Goal: Task Accomplishment & Management: Complete application form

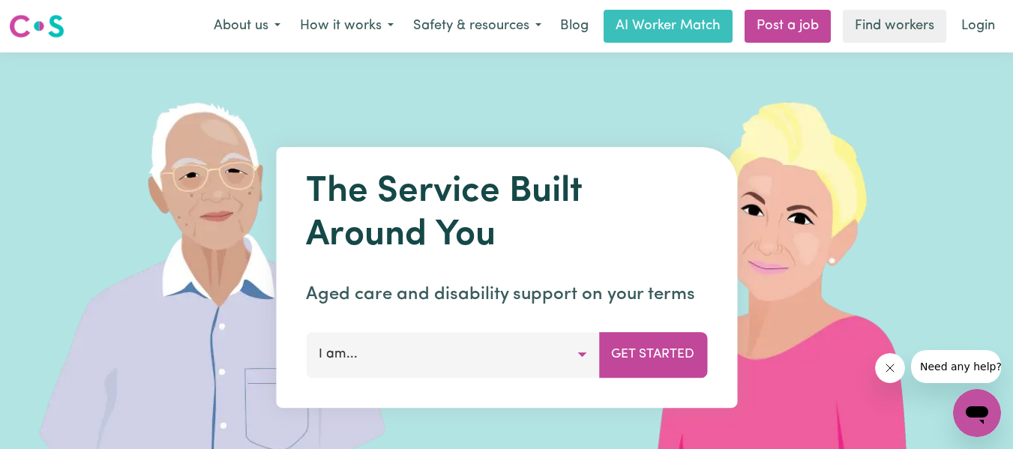
click at [575, 349] on button "I am..." at bounding box center [452, 354] width 293 height 45
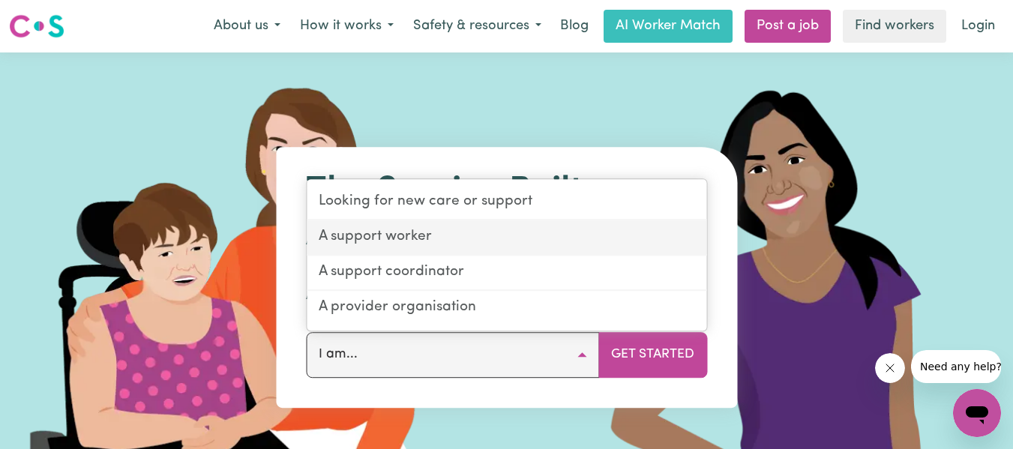
click at [516, 236] on link "A support worker" at bounding box center [507, 237] width 400 height 35
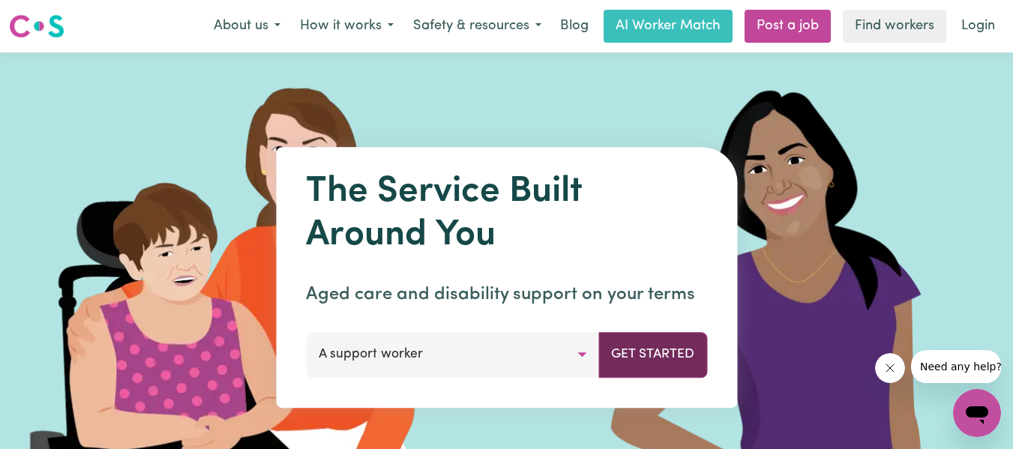
click at [653, 346] on button "Get Started" at bounding box center [652, 354] width 109 height 45
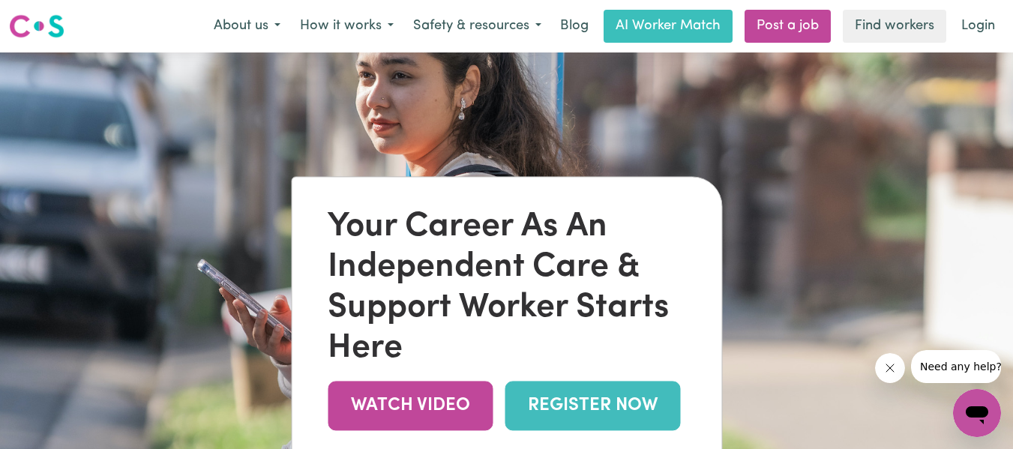
click at [631, 408] on link "REGISTER NOW" at bounding box center [592, 406] width 175 height 49
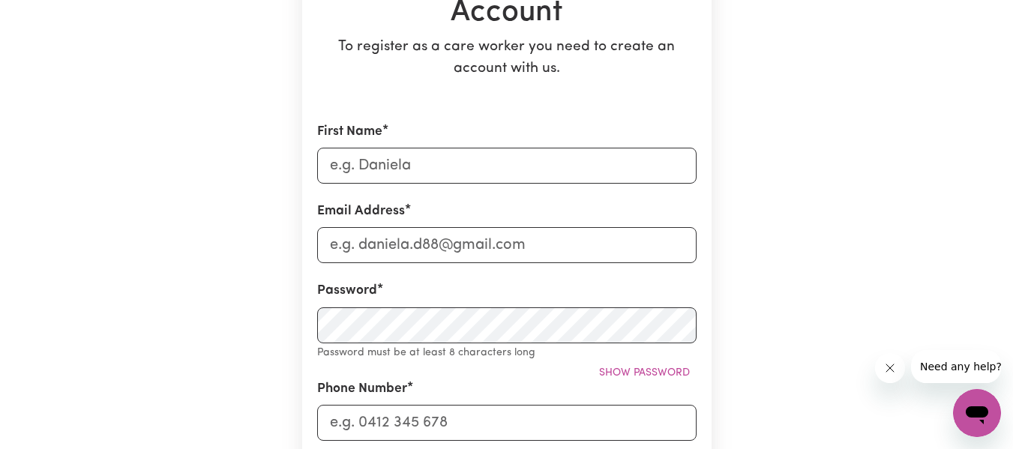
scroll to position [210, 0]
click at [493, 168] on input "First Name" at bounding box center [506, 165] width 379 height 36
type input "[PERSON_NAME]"
click at [340, 248] on input "Email Address" at bounding box center [506, 244] width 379 height 36
type input "[EMAIL_ADDRESS][DOMAIN_NAME]"
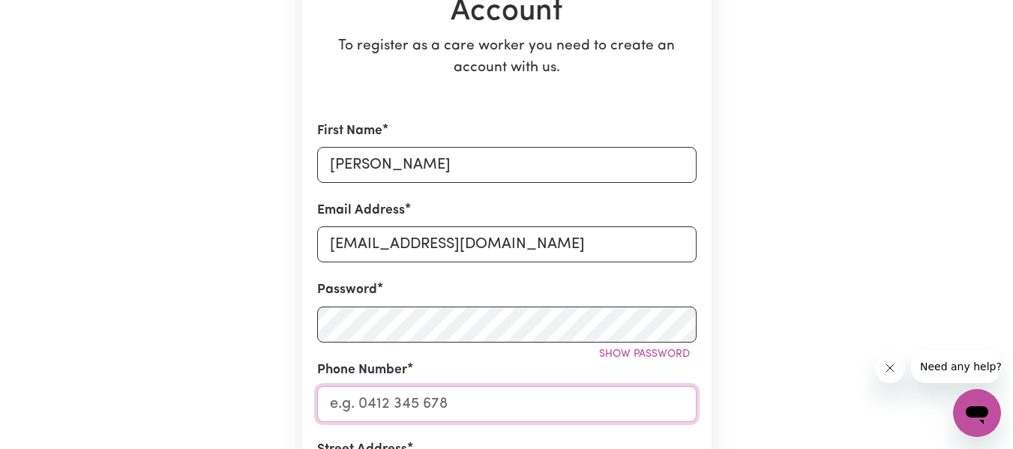
click at [438, 391] on input "Phone Number" at bounding box center [506, 404] width 379 height 36
type input "0403723384"
click at [804, 370] on div "Create A Care Worker Account To register as a care worker you need to create an…" at bounding box center [506, 410] width 855 height 1134
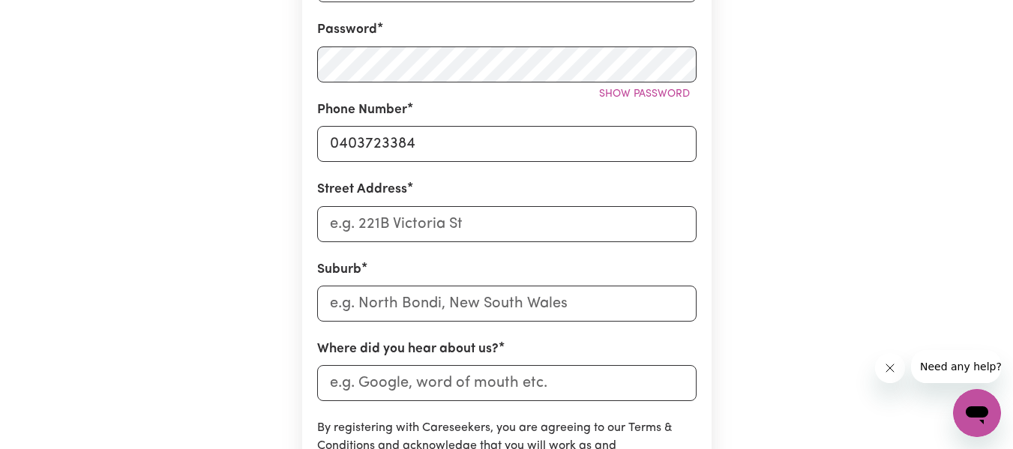
scroll to position [480, 0]
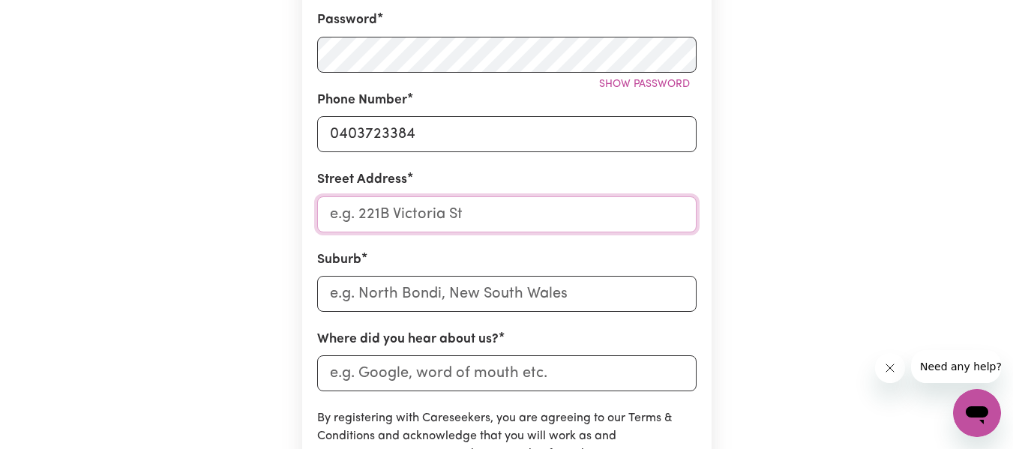
click at [430, 217] on input "Street Address" at bounding box center [506, 214] width 379 height 36
type input "[STREET_ADDRESS]"
click at [406, 300] on input "text" at bounding box center [506, 294] width 379 height 36
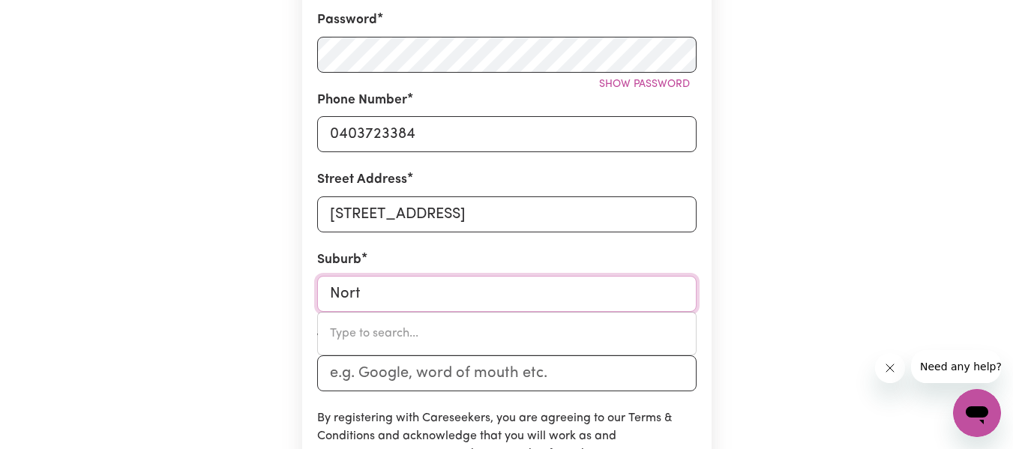
type input "North"
type input "[GEOGRAPHIC_DATA], [GEOGRAPHIC_DATA], 5006"
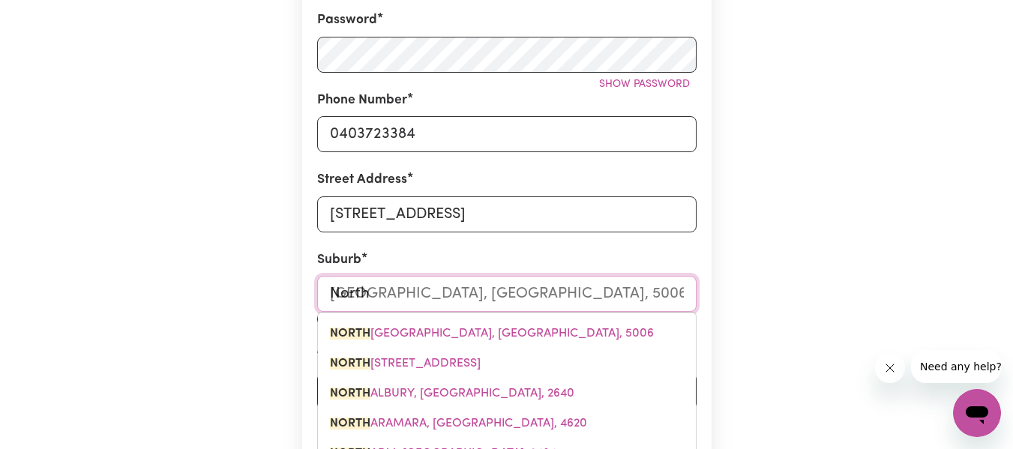
type input "North S"
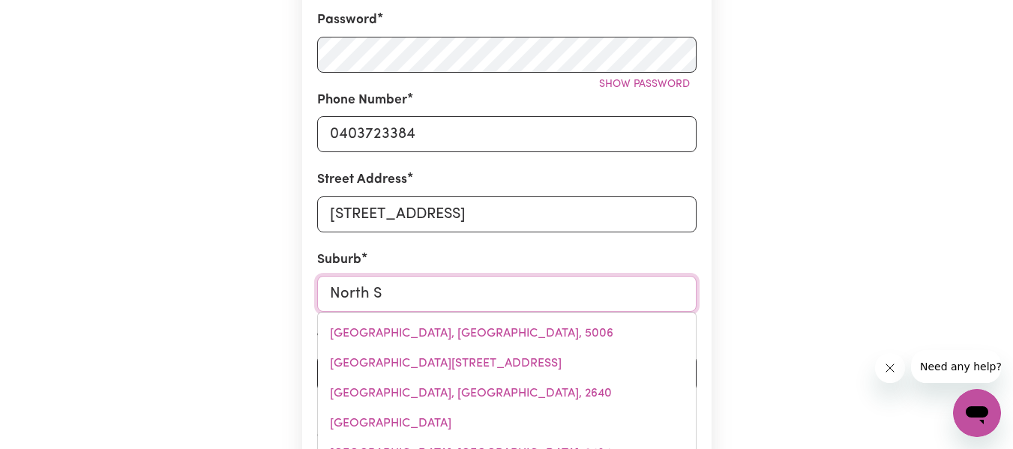
type input "[GEOGRAPHIC_DATA], [GEOGRAPHIC_DATA], 7260"
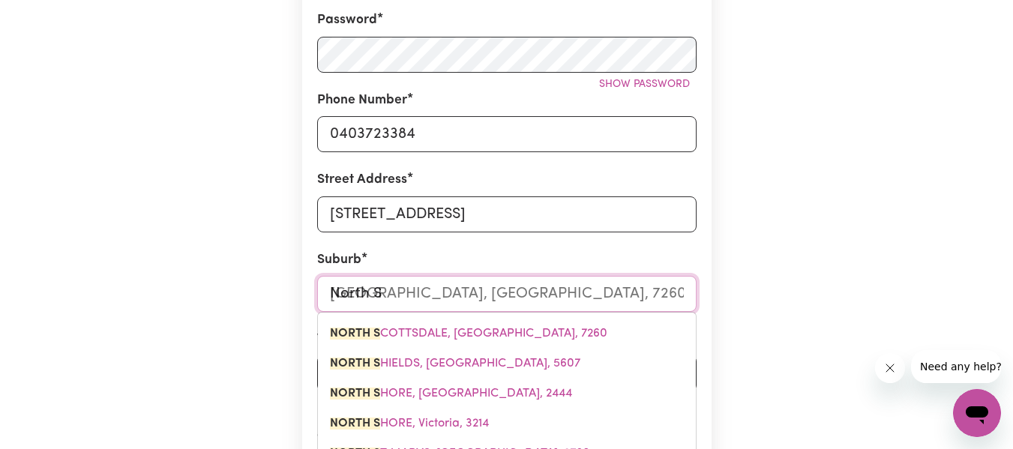
type input "[GEOGRAPHIC_DATA]"
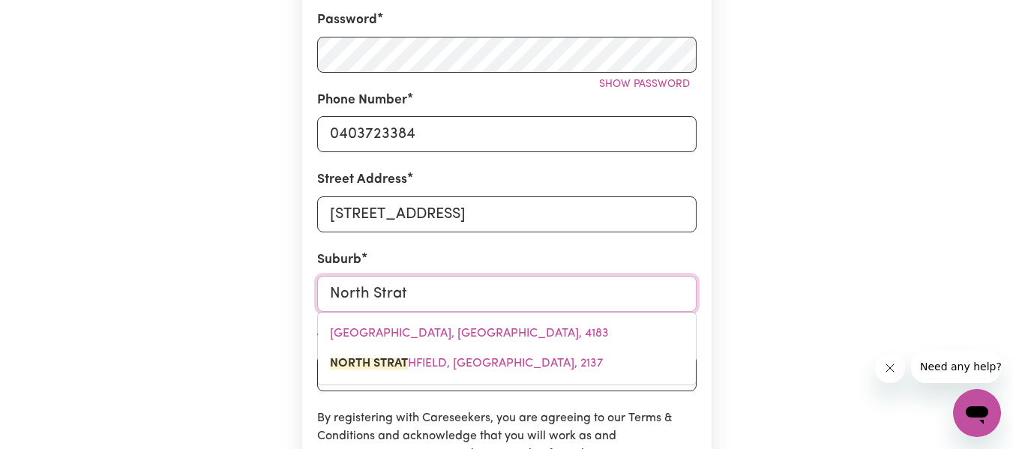
type input "[GEOGRAPHIC_DATA]"
type input "[GEOGRAPHIC_DATA], [GEOGRAPHIC_DATA], 2137"
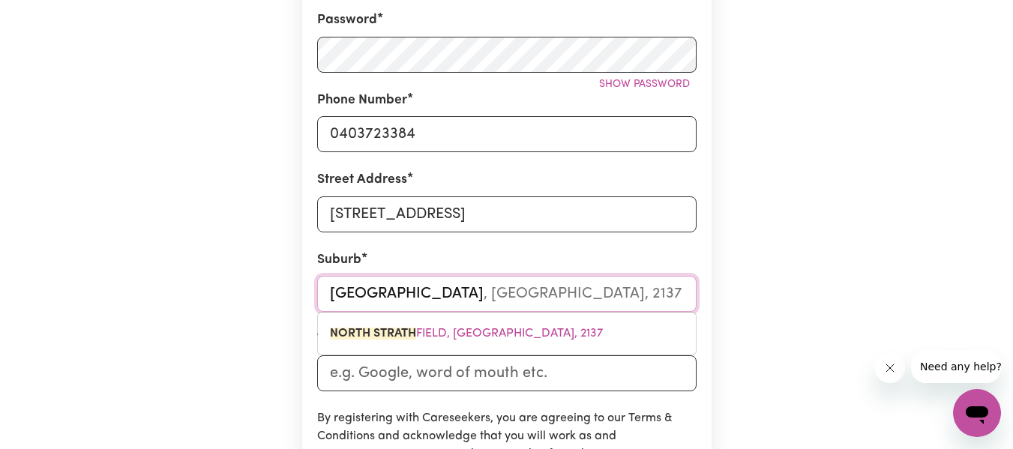
type input "North Strathf"
type input "[GEOGRAPHIC_DATA], [GEOGRAPHIC_DATA], 2137"
type input "North Strathfi"
type input "[GEOGRAPHIC_DATA], [GEOGRAPHIC_DATA], 2137"
type input "North Strathfie"
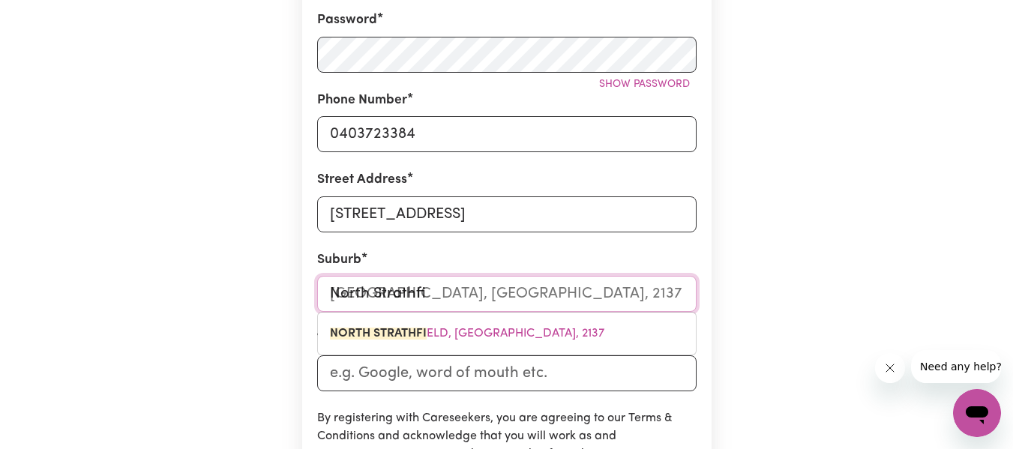
type input "[GEOGRAPHIC_DATA], [GEOGRAPHIC_DATA], 2137"
type input "North Strathfiel"
type input "[STREET_ADDRESS]"
type input "[GEOGRAPHIC_DATA]"
type input "[GEOGRAPHIC_DATA], [GEOGRAPHIC_DATA], 2137"
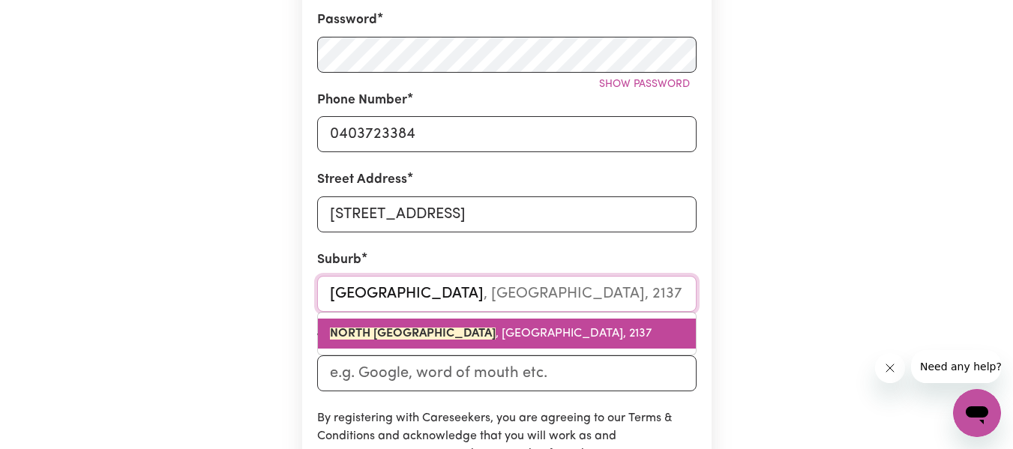
click at [412, 324] on link "[GEOGRAPHIC_DATA] , [GEOGRAPHIC_DATA], 2137" at bounding box center [507, 334] width 378 height 30
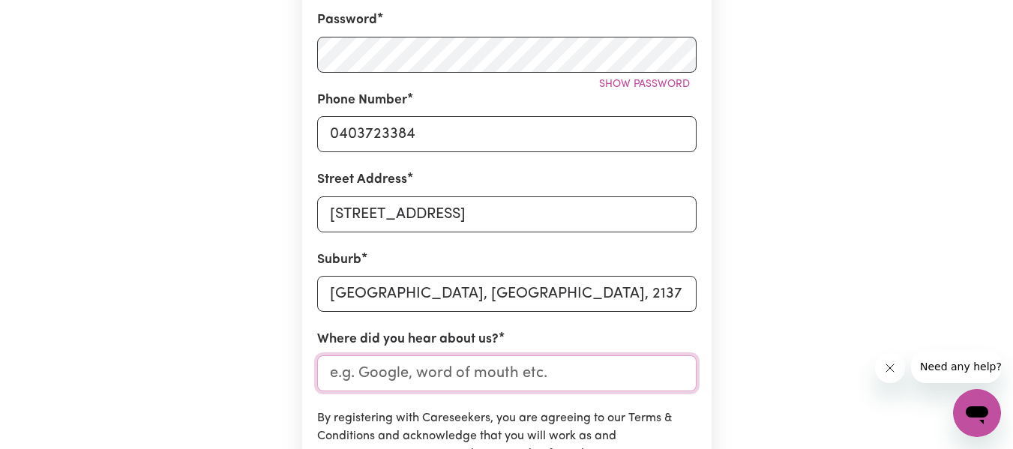
click at [444, 372] on input "Where did you hear about us?" at bounding box center [506, 373] width 379 height 36
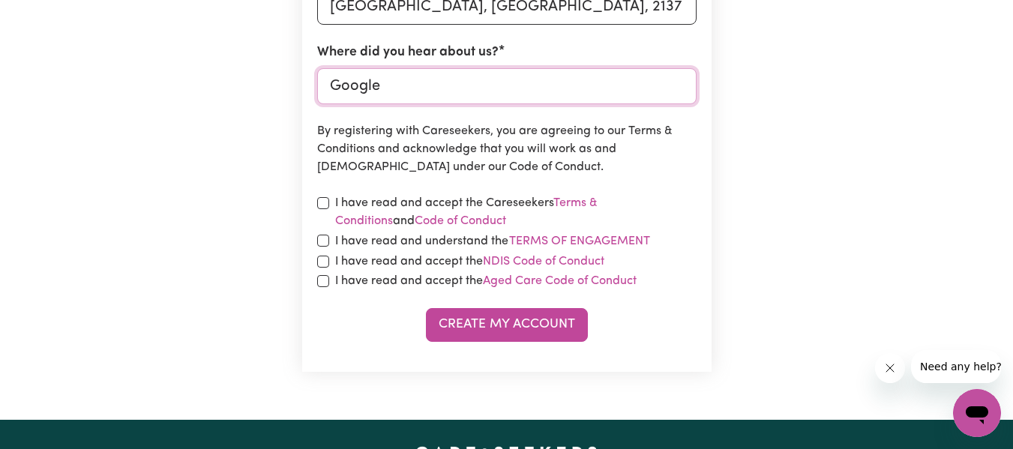
scroll to position [780, 0]
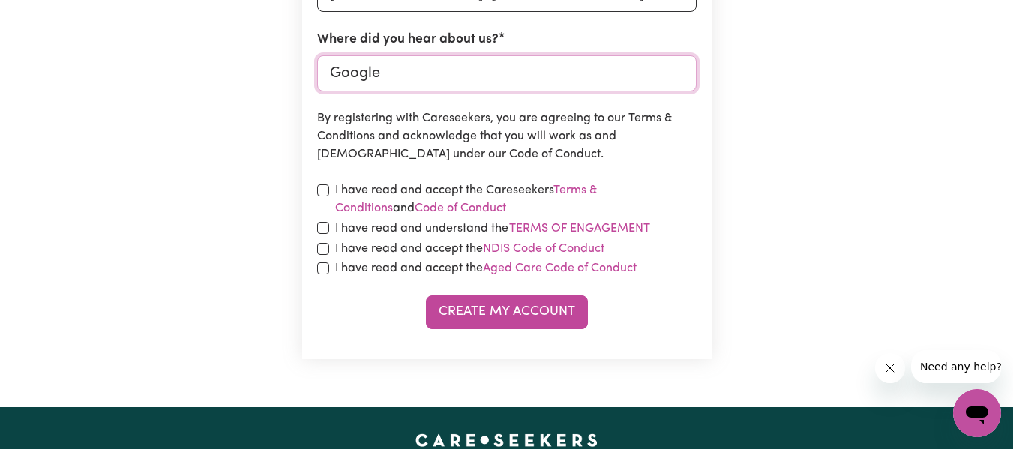
type input "Google"
click at [326, 185] on input "checkbox" at bounding box center [323, 190] width 12 height 12
checkbox input "true"
click at [322, 232] on input "checkbox" at bounding box center [323, 228] width 12 height 12
checkbox input "true"
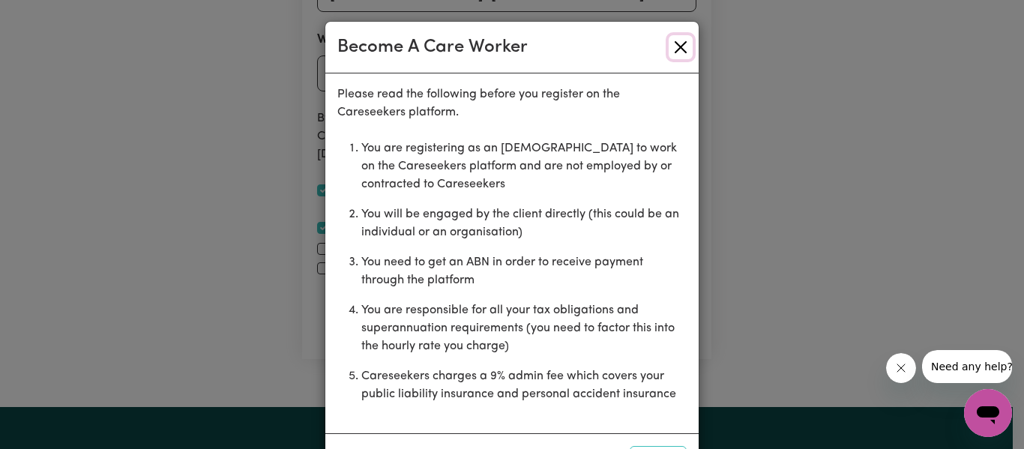
click at [676, 39] on button "Close" at bounding box center [681, 47] width 24 height 24
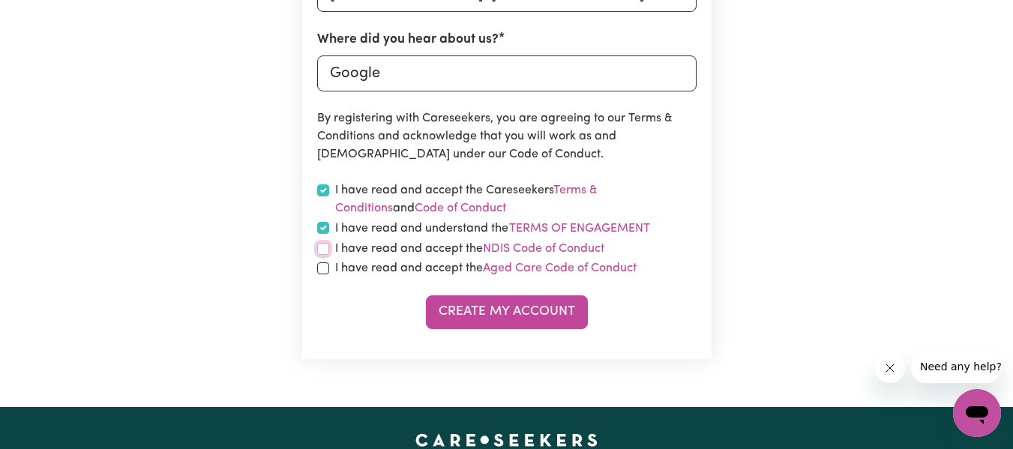
click at [323, 247] on input "checkbox" at bounding box center [323, 249] width 12 height 12
checkbox input "true"
click at [323, 267] on input "checkbox" at bounding box center [323, 268] width 12 height 12
checkbox input "true"
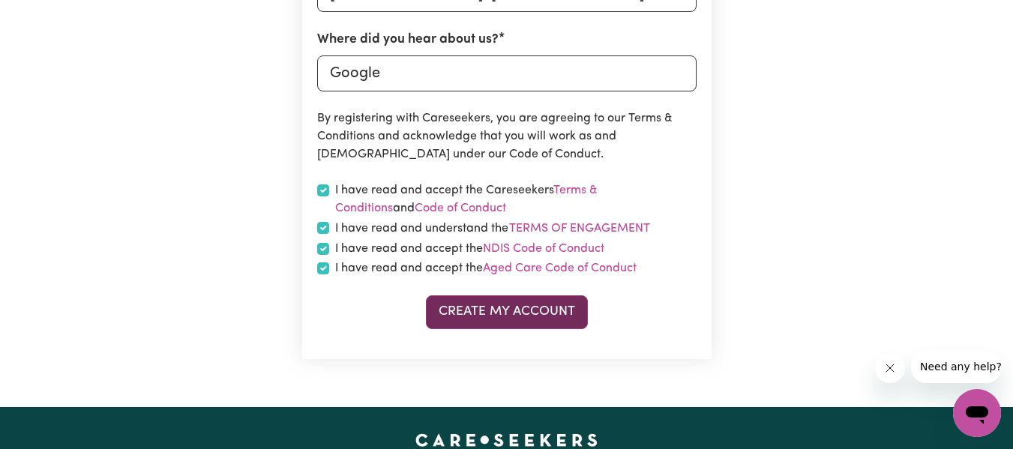
click at [486, 304] on button "Create My Account" at bounding box center [507, 311] width 162 height 33
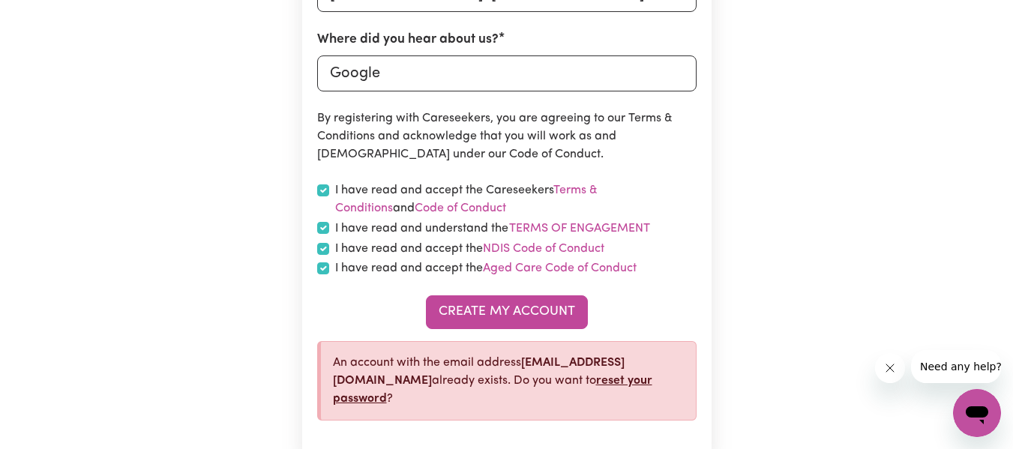
click at [504, 383] on link "reset your password" at bounding box center [492, 390] width 319 height 30
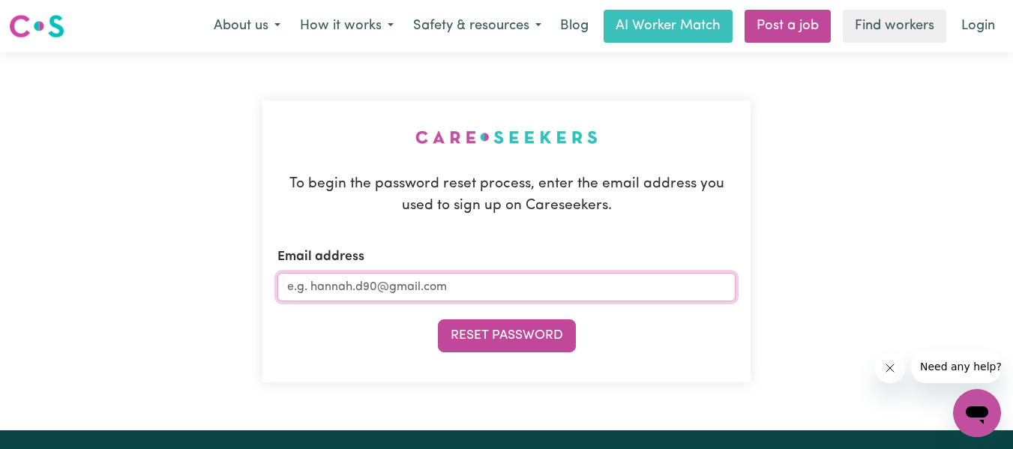
click at [461, 295] on input "Email address" at bounding box center [506, 287] width 459 height 28
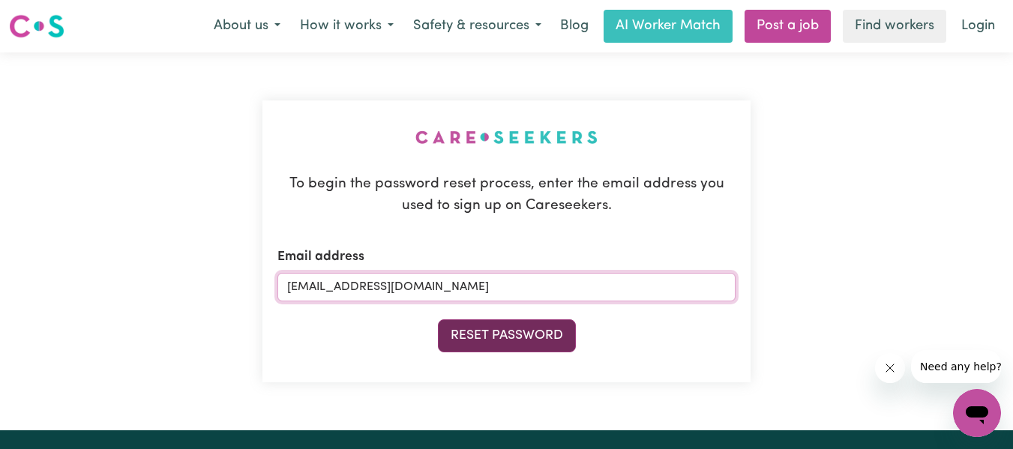
type input "[EMAIL_ADDRESS][DOMAIN_NAME]"
click at [487, 333] on button "Reset Password" at bounding box center [507, 335] width 138 height 33
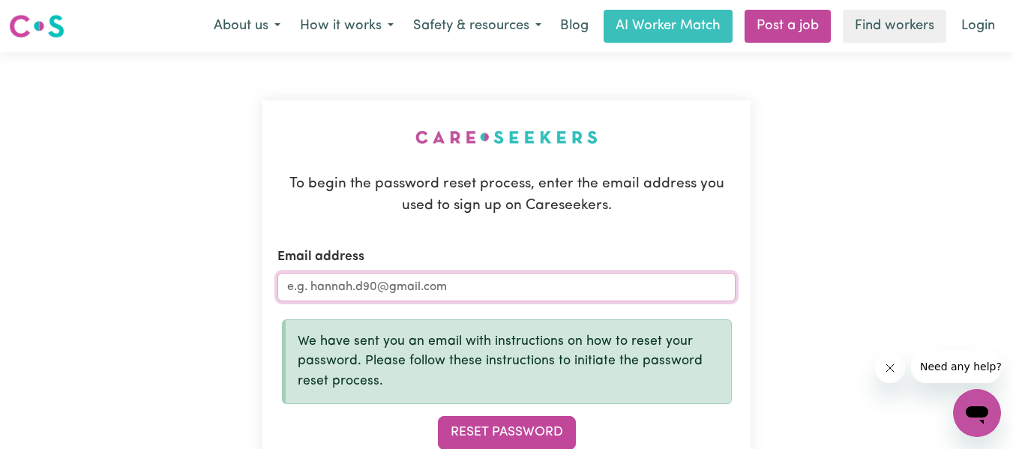
click at [444, 288] on input "Email address" at bounding box center [506, 287] width 459 height 28
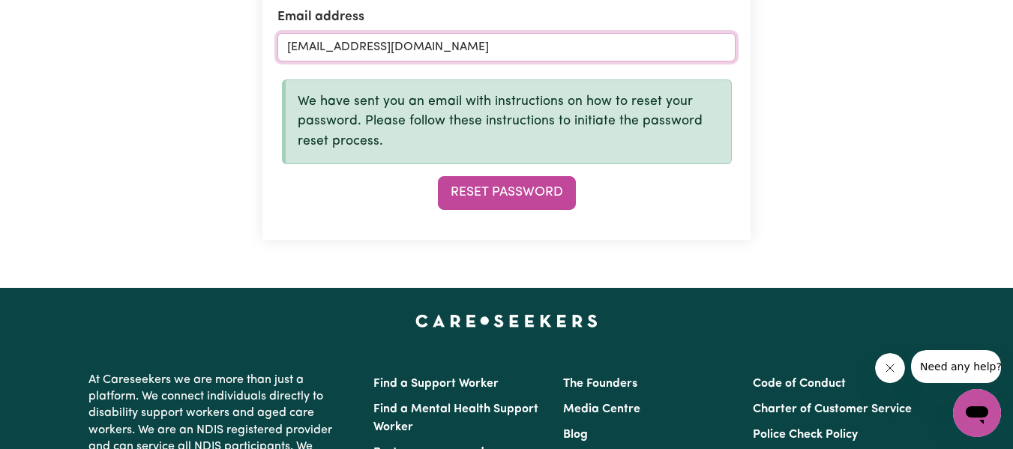
scroll to position [310, 0]
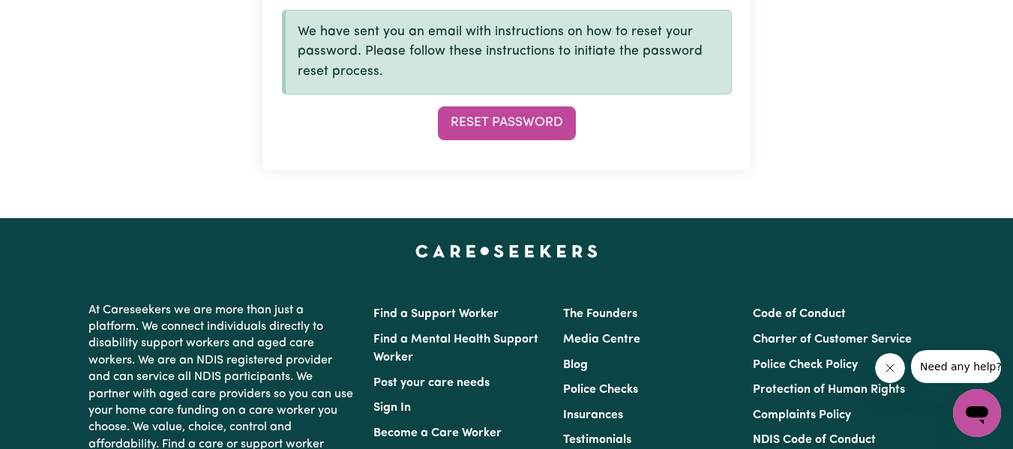
type input "[EMAIL_ADDRESS][DOMAIN_NAME]"
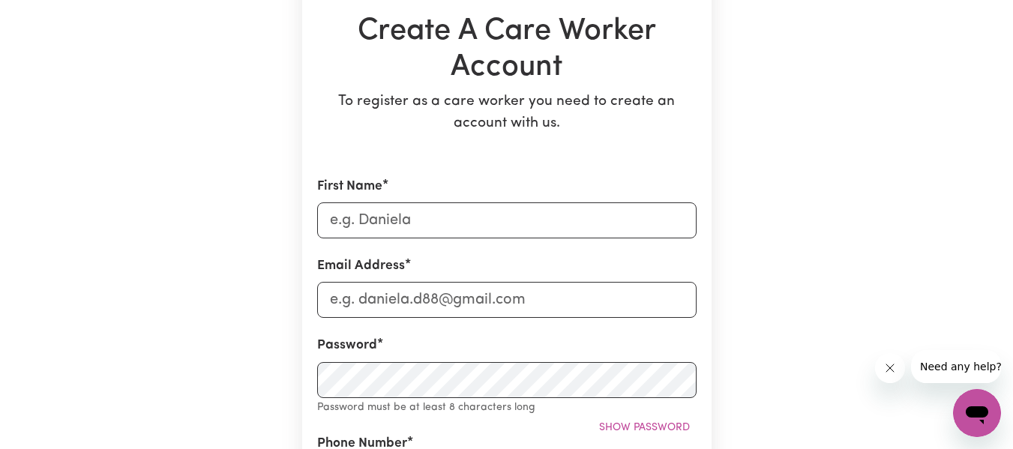
scroll to position [180, 0]
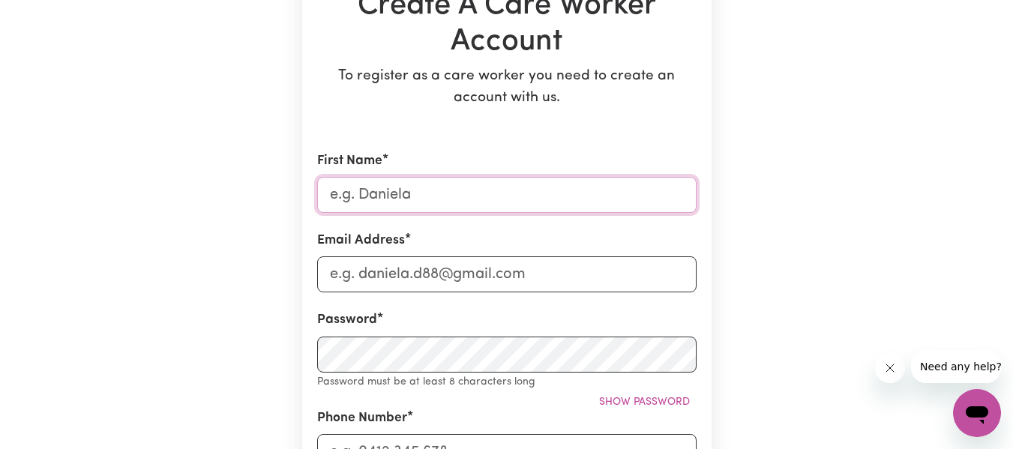
click at [418, 204] on input "First Name" at bounding box center [506, 195] width 379 height 36
type input "[PERSON_NAME]"
click at [377, 274] on input "Email Address" at bounding box center [506, 274] width 379 height 36
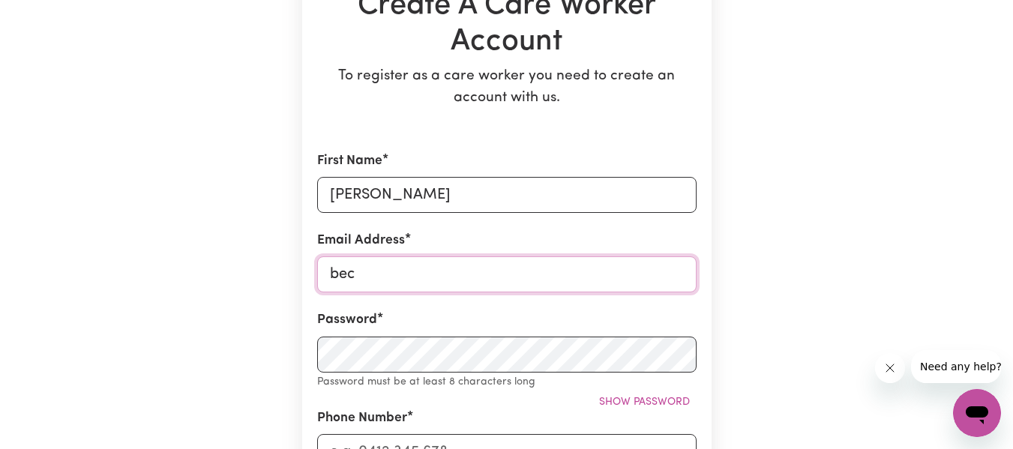
type input "[EMAIL_ADDRESS][DOMAIN_NAME]"
type input "[STREET_ADDRESS]"
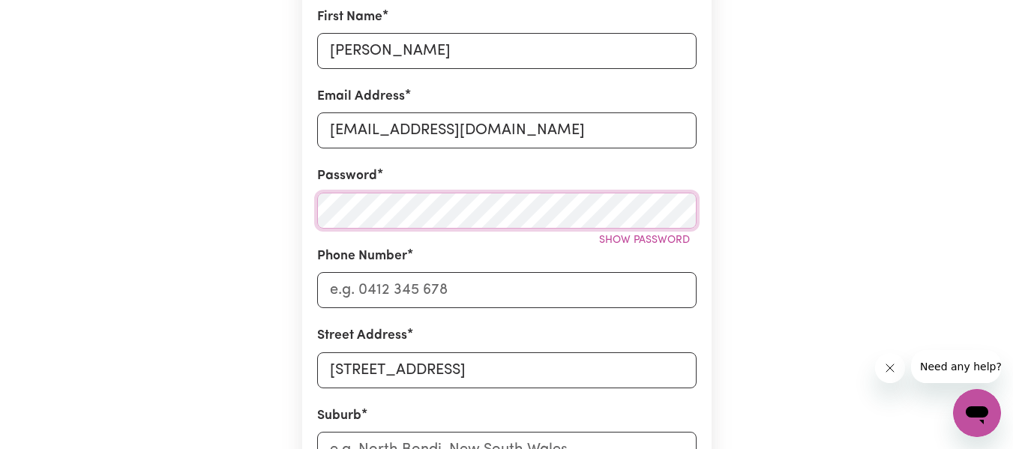
scroll to position [330, 0]
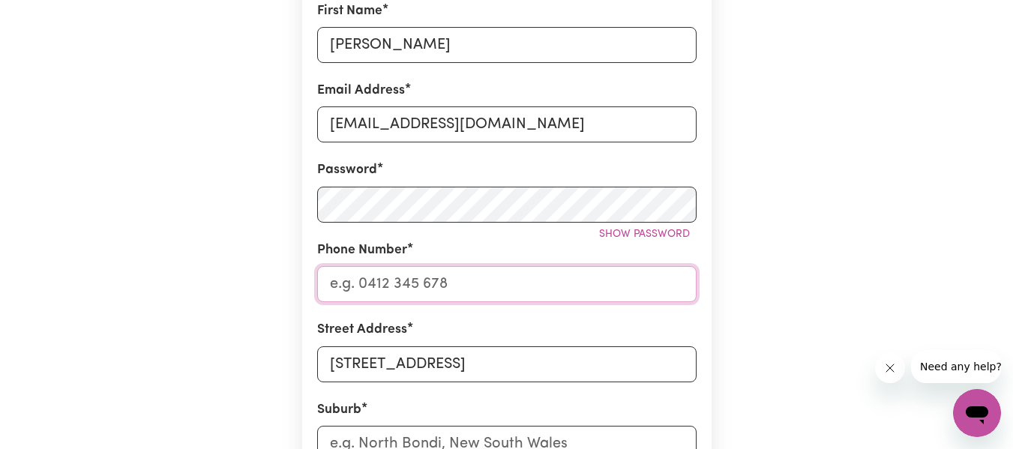
click at [574, 287] on input "Phone Number" at bounding box center [506, 284] width 379 height 36
type input "0403723384"
click at [568, 373] on input "[STREET_ADDRESS]" at bounding box center [506, 364] width 379 height 36
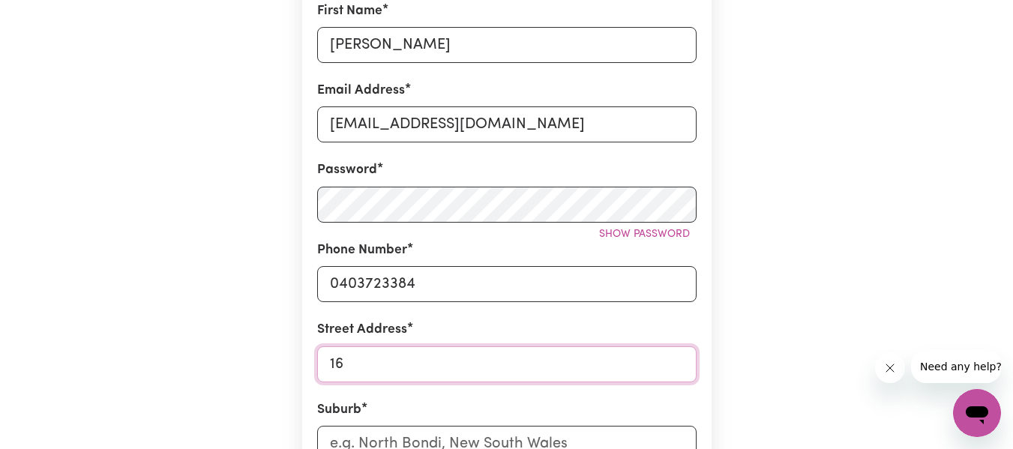
type input "1"
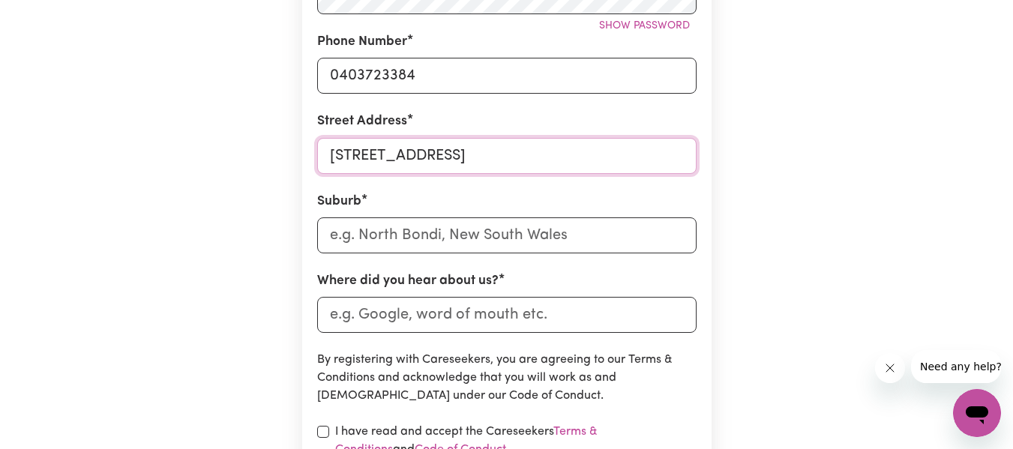
scroll to position [540, 0]
type input "[STREET_ADDRESS]"
click at [520, 229] on input "text" at bounding box center [506, 234] width 379 height 36
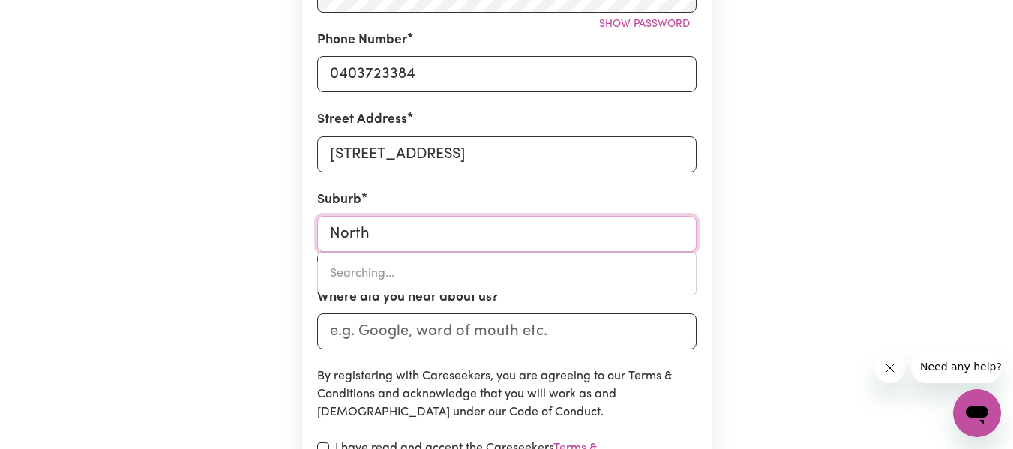
type input "North"
type input "[GEOGRAPHIC_DATA], [GEOGRAPHIC_DATA], 5006"
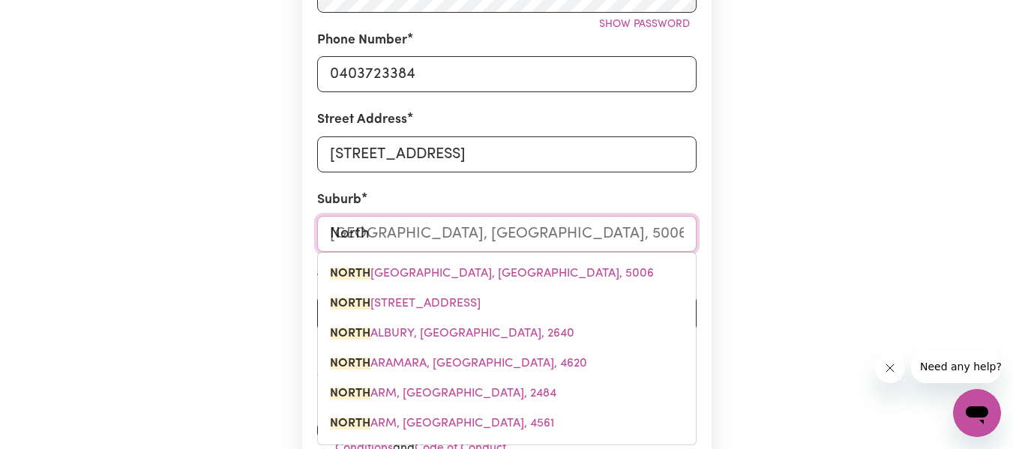
type input "North S"
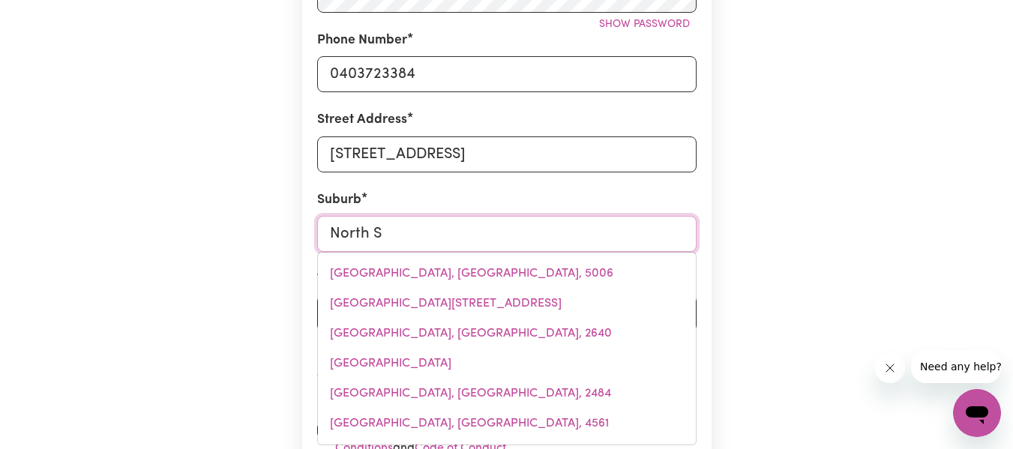
type input "[GEOGRAPHIC_DATA], [GEOGRAPHIC_DATA], 7260"
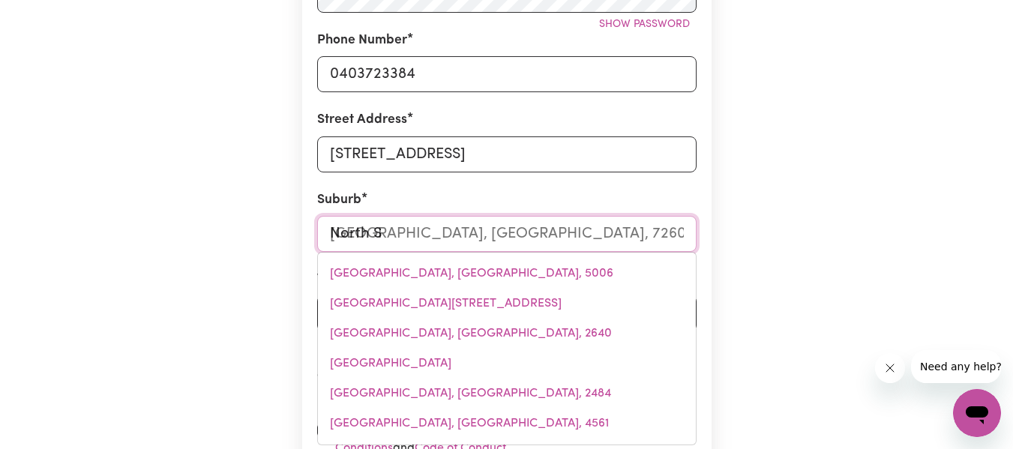
type input "[GEOGRAPHIC_DATA]"
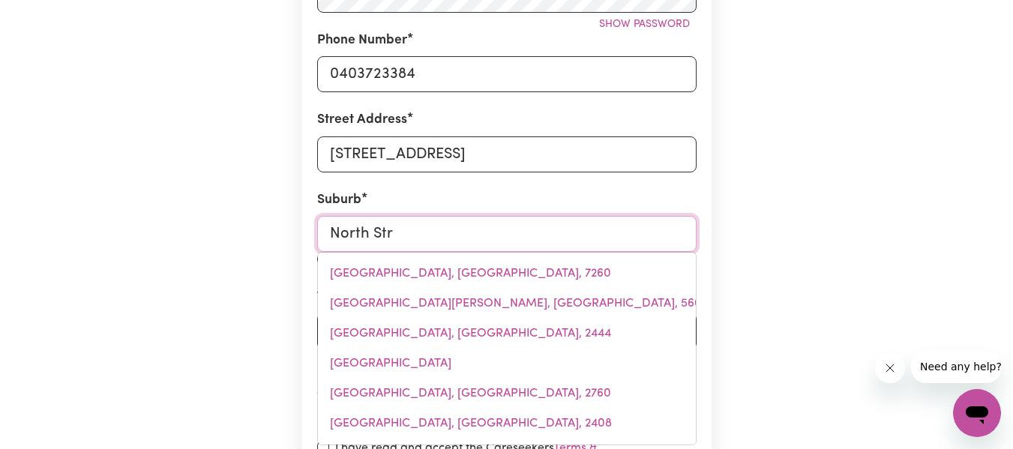
type input "[GEOGRAPHIC_DATA]"
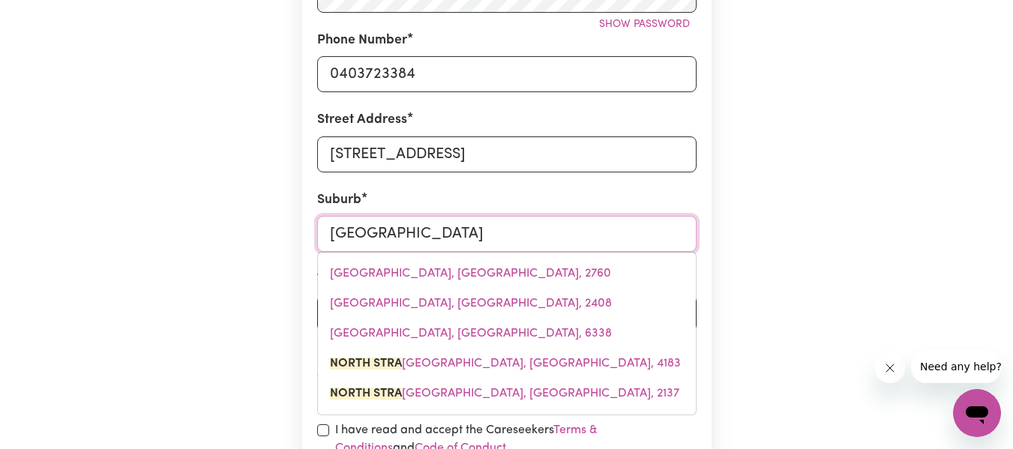
type input "[GEOGRAPHIC_DATA], [GEOGRAPHIC_DATA], 4183"
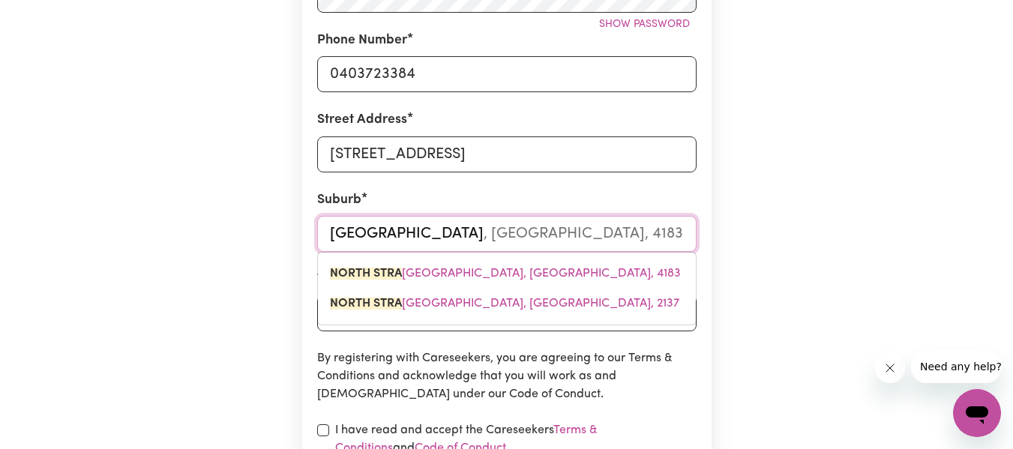
type input "North Strat"
type input "[GEOGRAPHIC_DATA]"
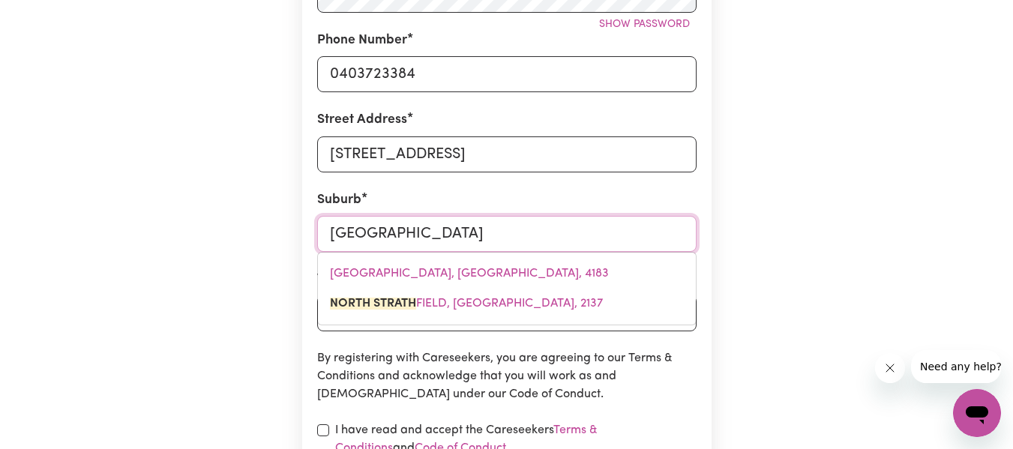
type input "[GEOGRAPHIC_DATA], [GEOGRAPHIC_DATA], 2137"
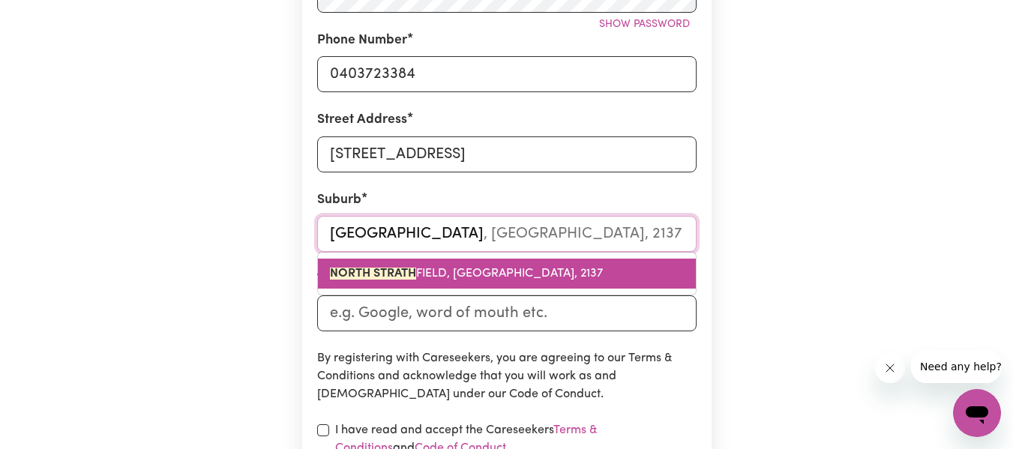
click at [504, 273] on span "[GEOGRAPHIC_DATA], [GEOGRAPHIC_DATA], 2137" at bounding box center [466, 274] width 273 height 12
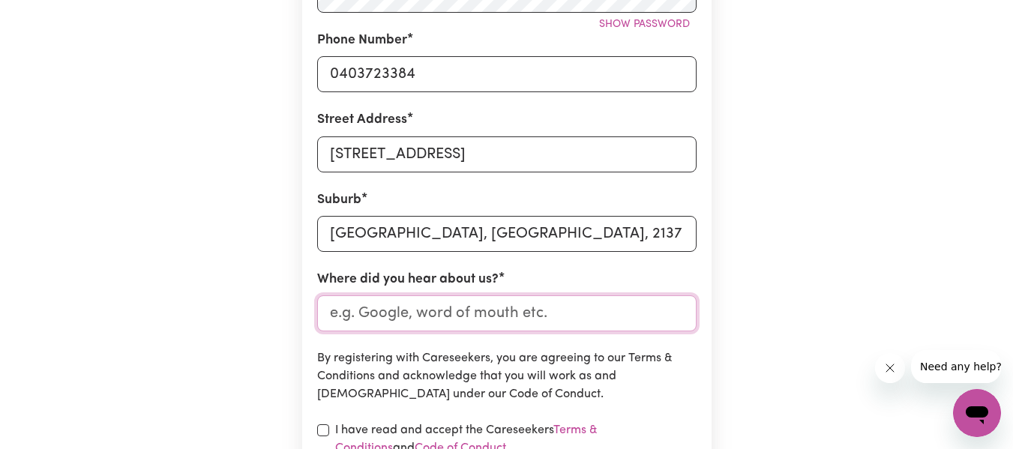
click at [484, 314] on input "Where did you hear about us?" at bounding box center [506, 313] width 379 height 36
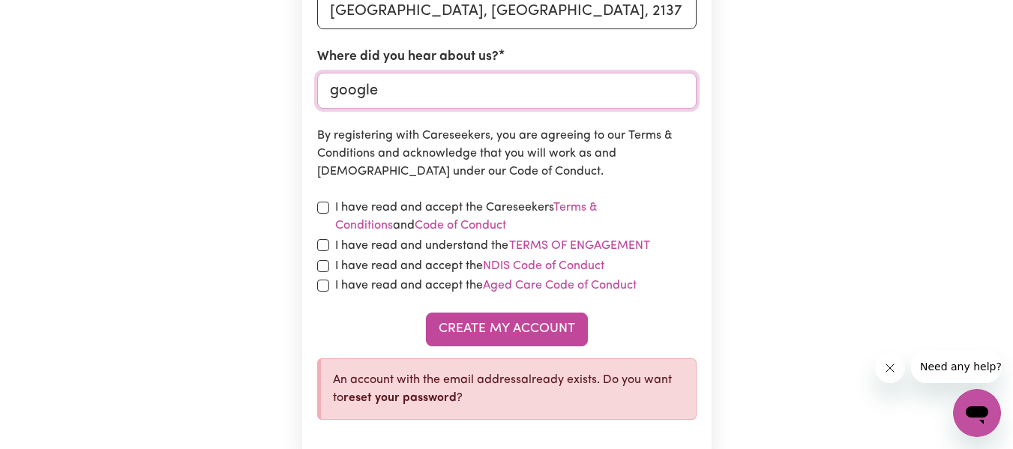
scroll to position [780, 0]
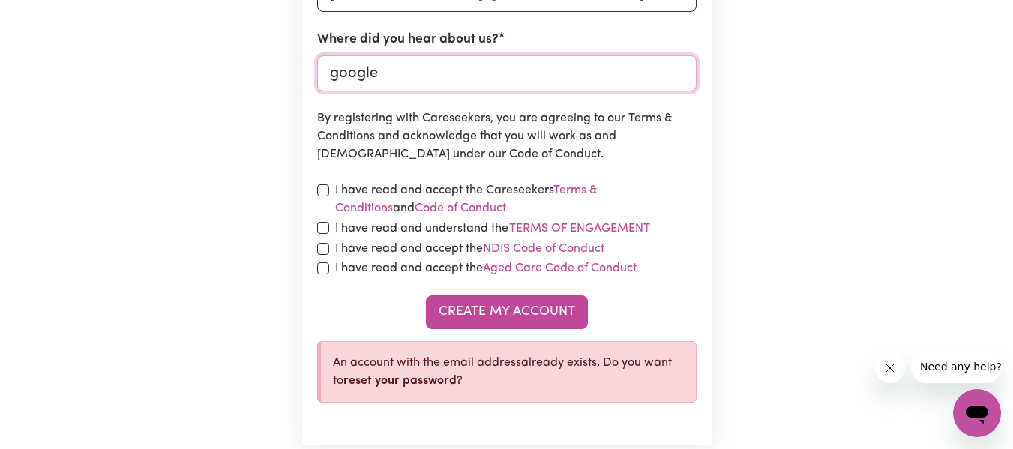
type input "google"
click at [321, 190] on input "checkbox" at bounding box center [323, 190] width 12 height 12
checkbox input "true"
click at [324, 225] on input "checkbox" at bounding box center [323, 228] width 12 height 12
checkbox input "true"
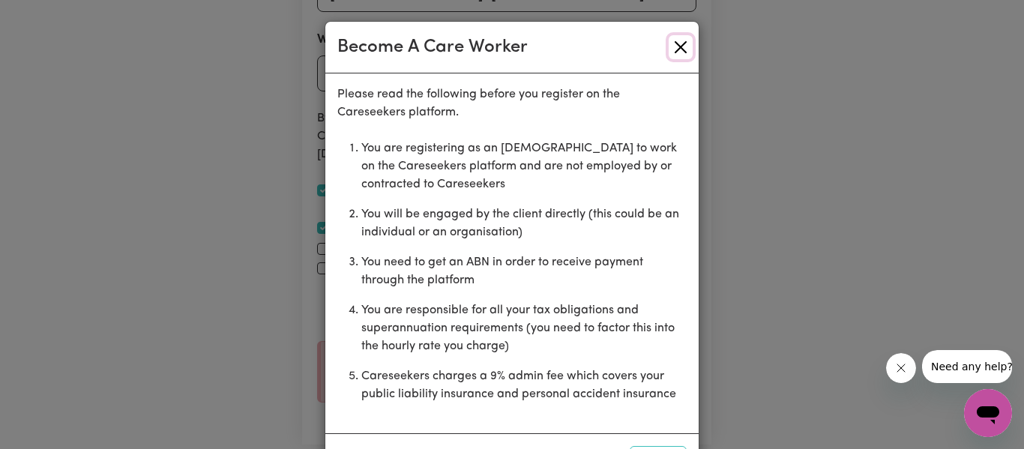
click at [669, 49] on button "Close" at bounding box center [681, 47] width 24 height 24
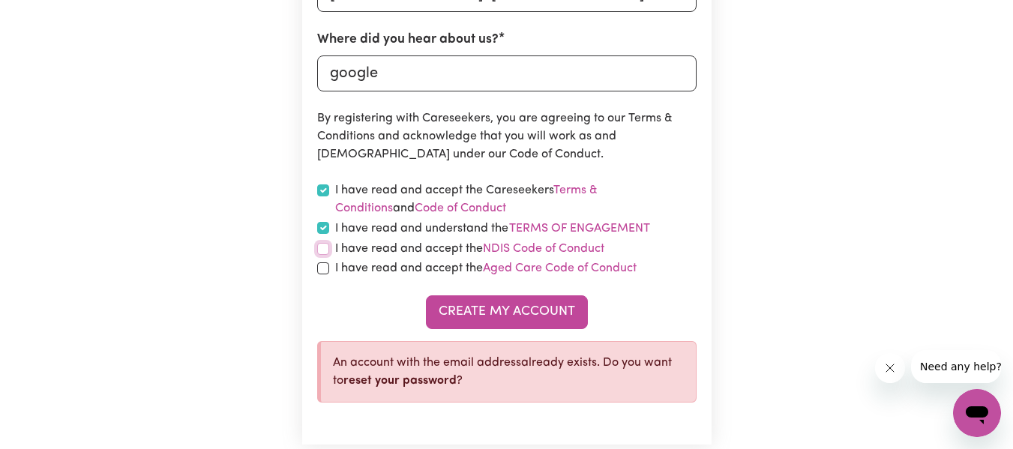
click at [322, 250] on input "checkbox" at bounding box center [323, 249] width 12 height 12
checkbox input "true"
click at [324, 274] on input "checkbox" at bounding box center [323, 268] width 12 height 12
checkbox input "true"
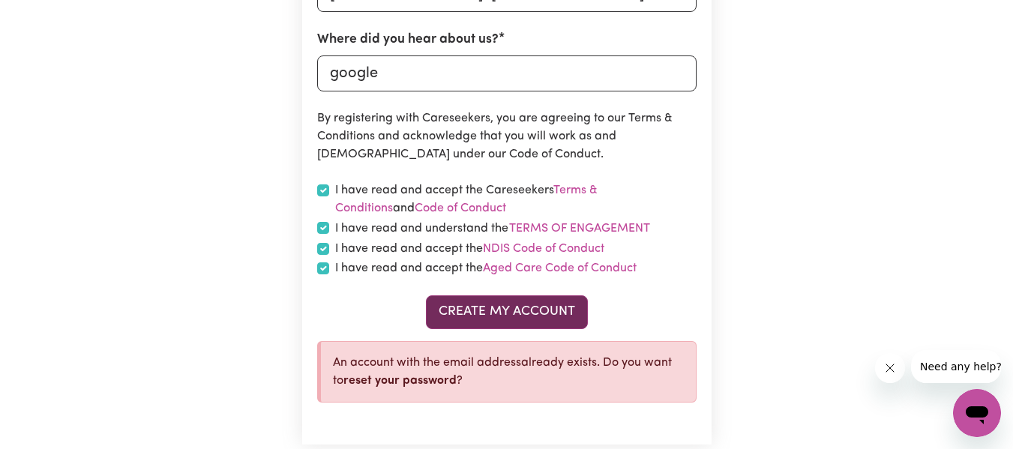
click at [445, 309] on button "Create My Account" at bounding box center [507, 311] width 162 height 33
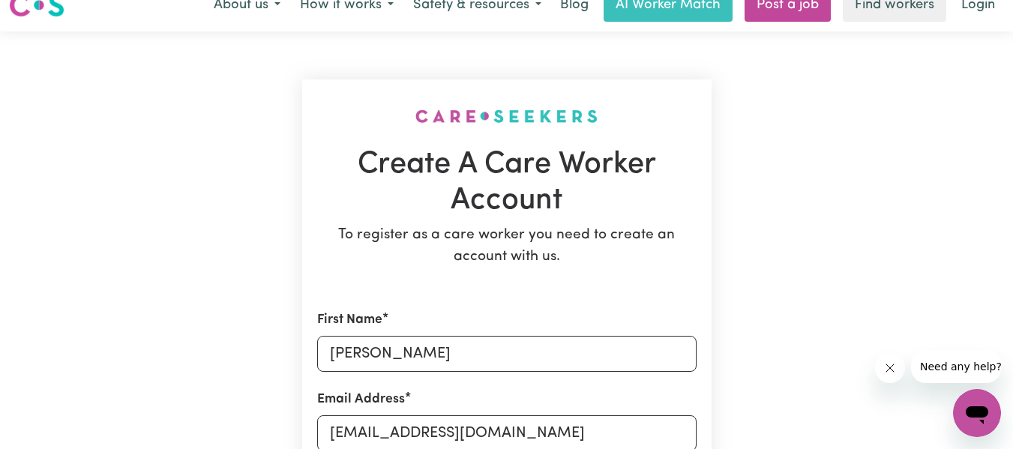
scroll to position [0, 0]
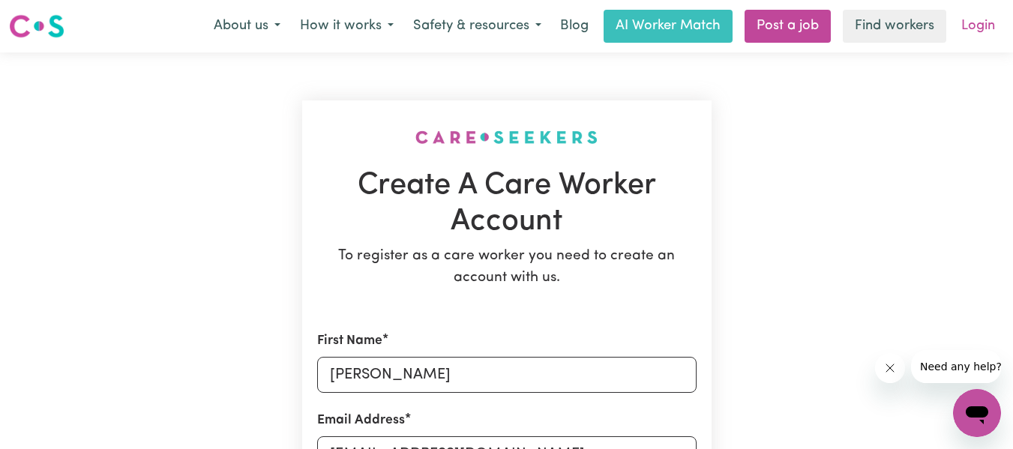
click at [977, 26] on link "Login" at bounding box center [978, 26] width 52 height 33
